Goal: Find specific page/section: Find specific page/section

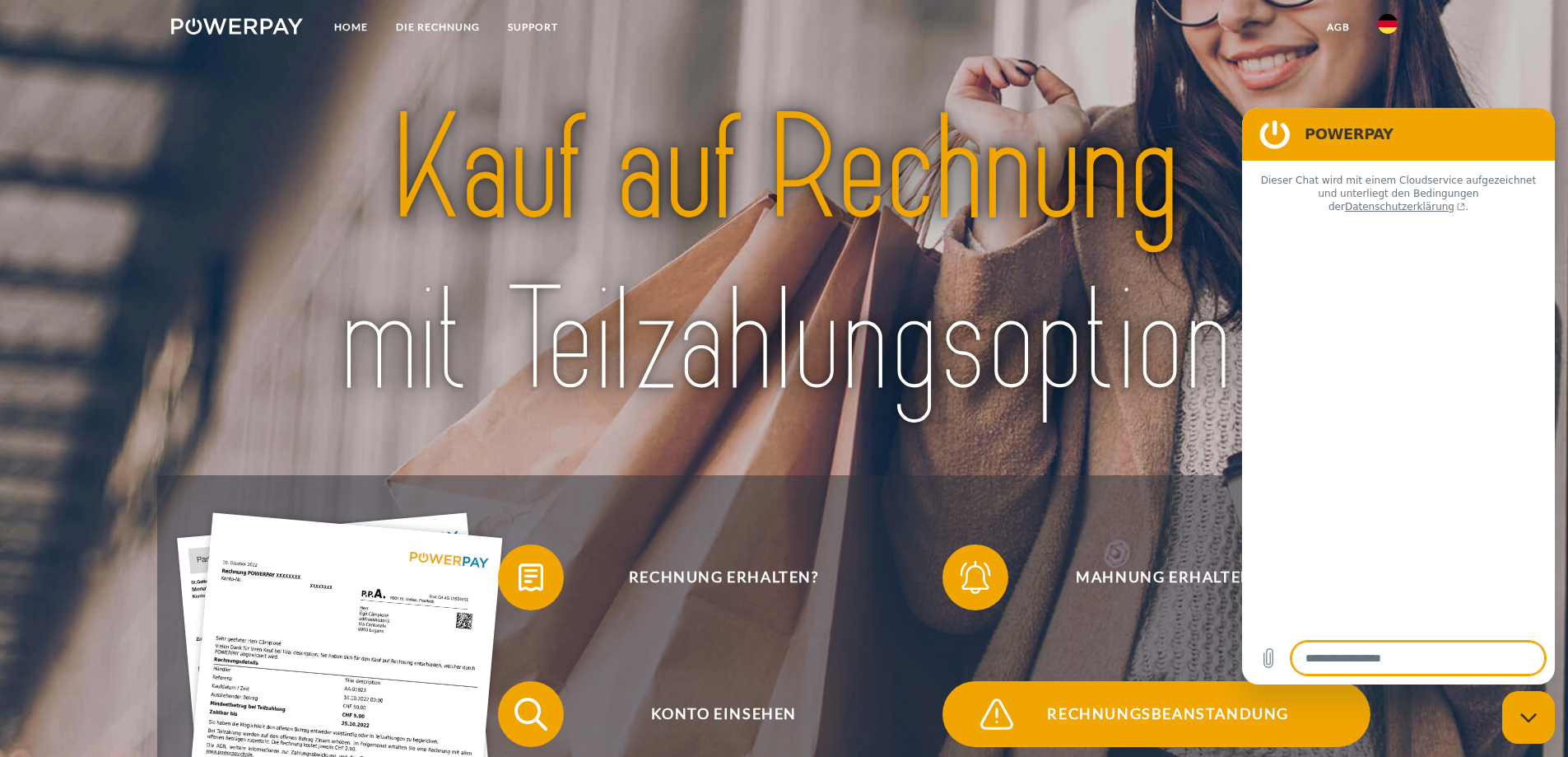
type textarea "*"
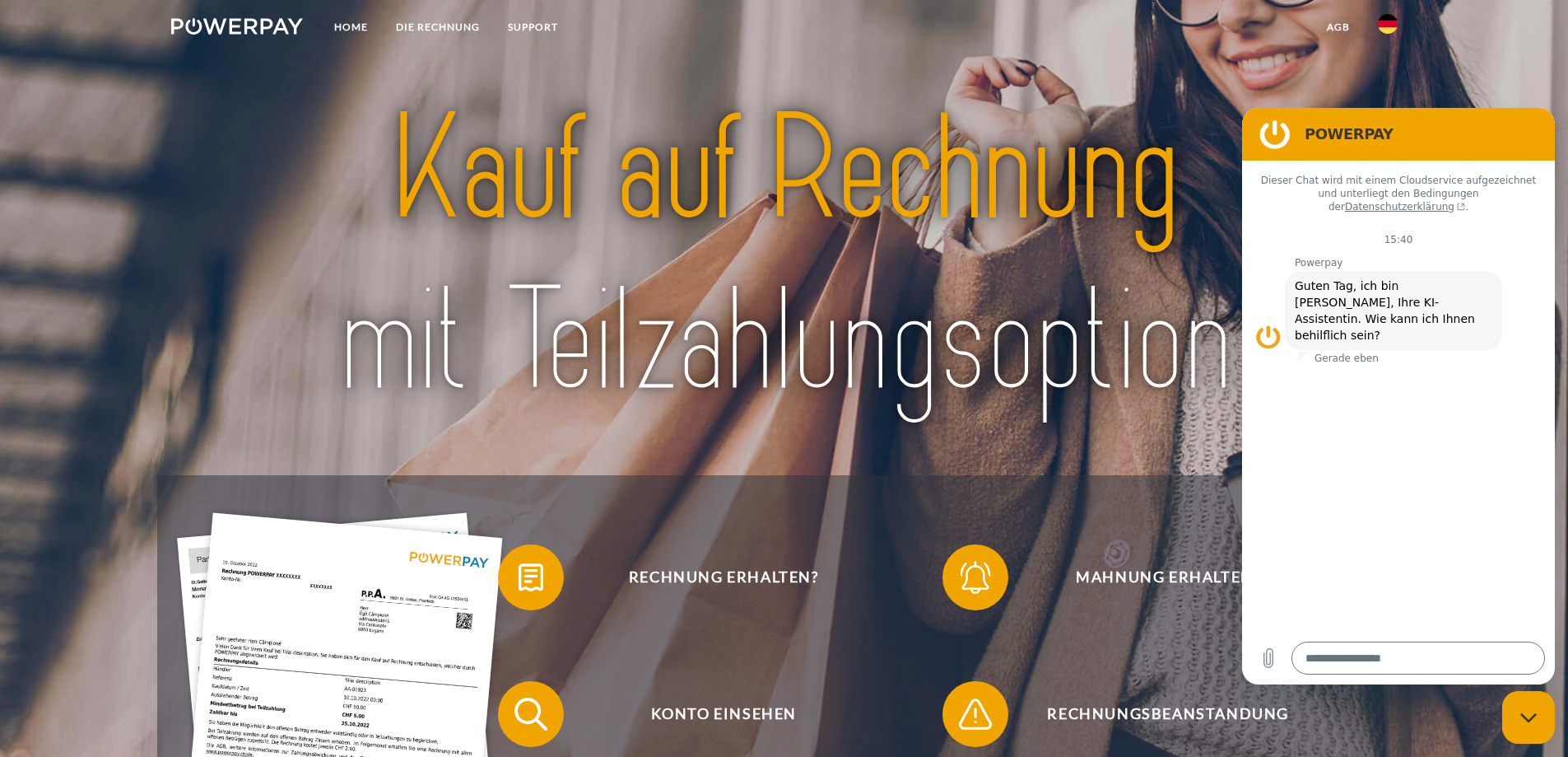
click at [1390, 20] on img at bounding box center [1387, 24] width 20 height 20
click at [1384, 82] on img at bounding box center [1387, 77] width 20 height 20
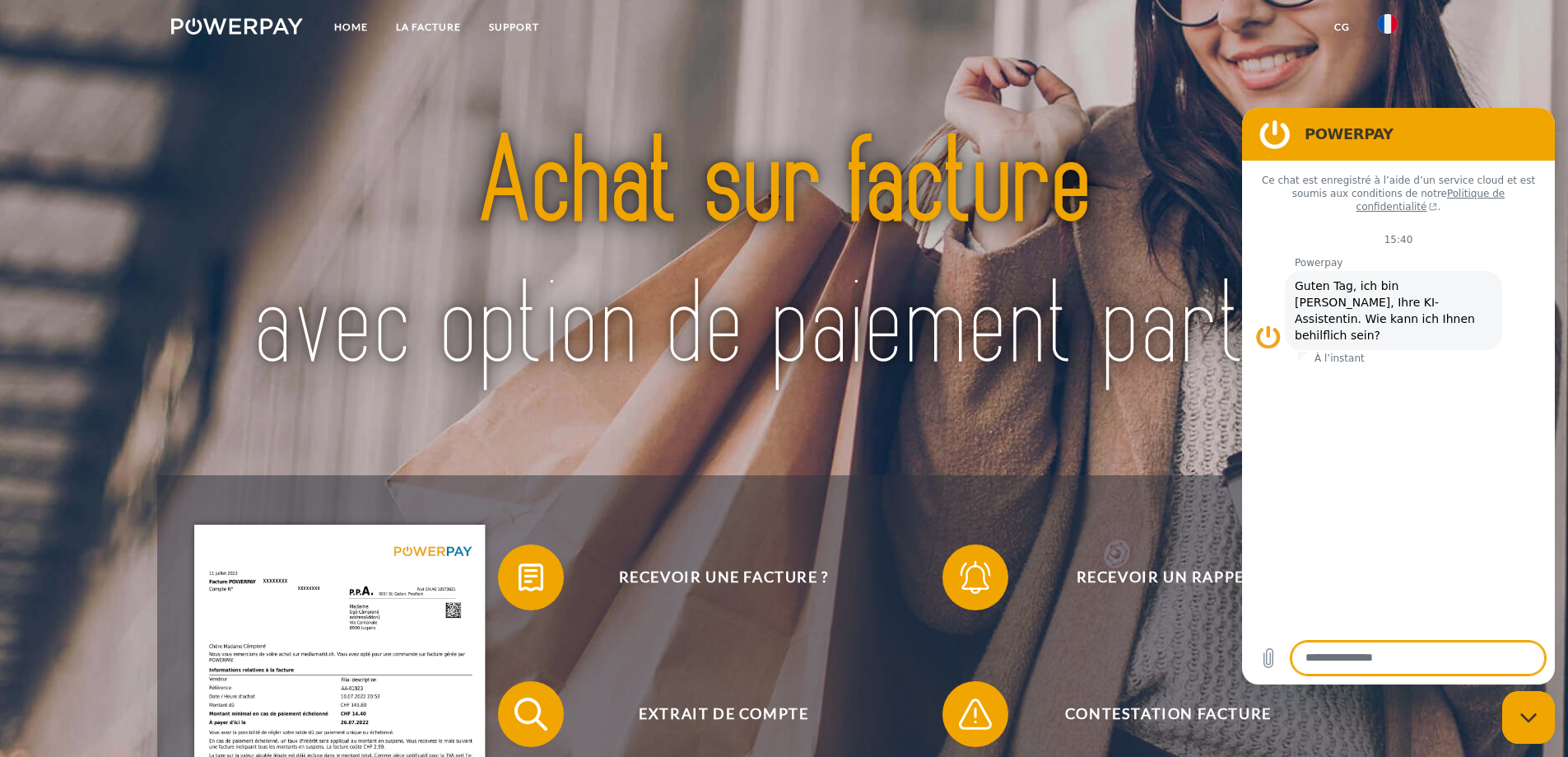
click at [1534, 721] on icon "Fermer la fenêtre de messagerie" at bounding box center [1529, 717] width 17 height 10
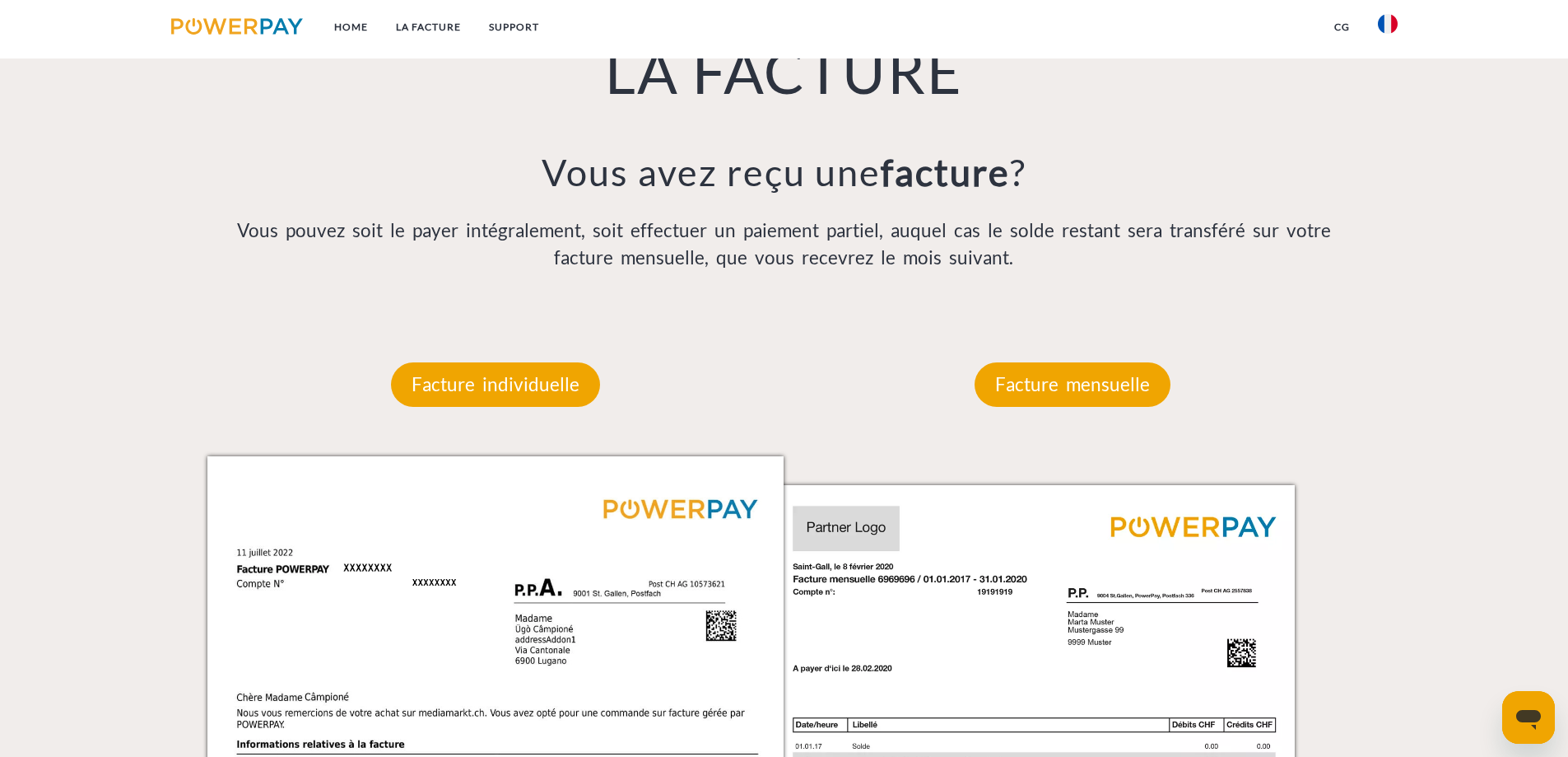
scroll to position [745, 0]
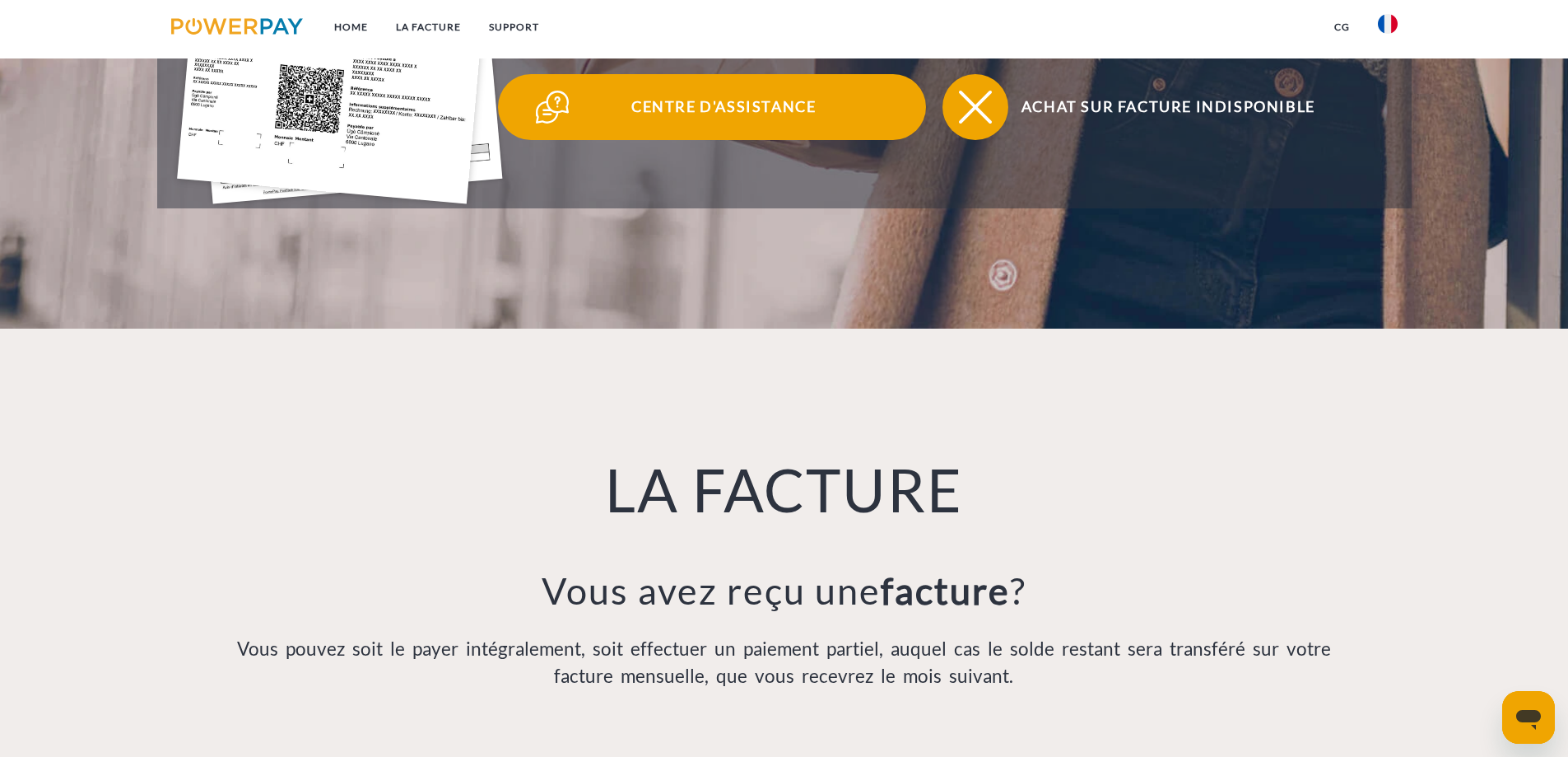
click at [709, 98] on span "Centre d'assistance" at bounding box center [724, 107] width 403 height 66
